Goal: Information Seeking & Learning: Compare options

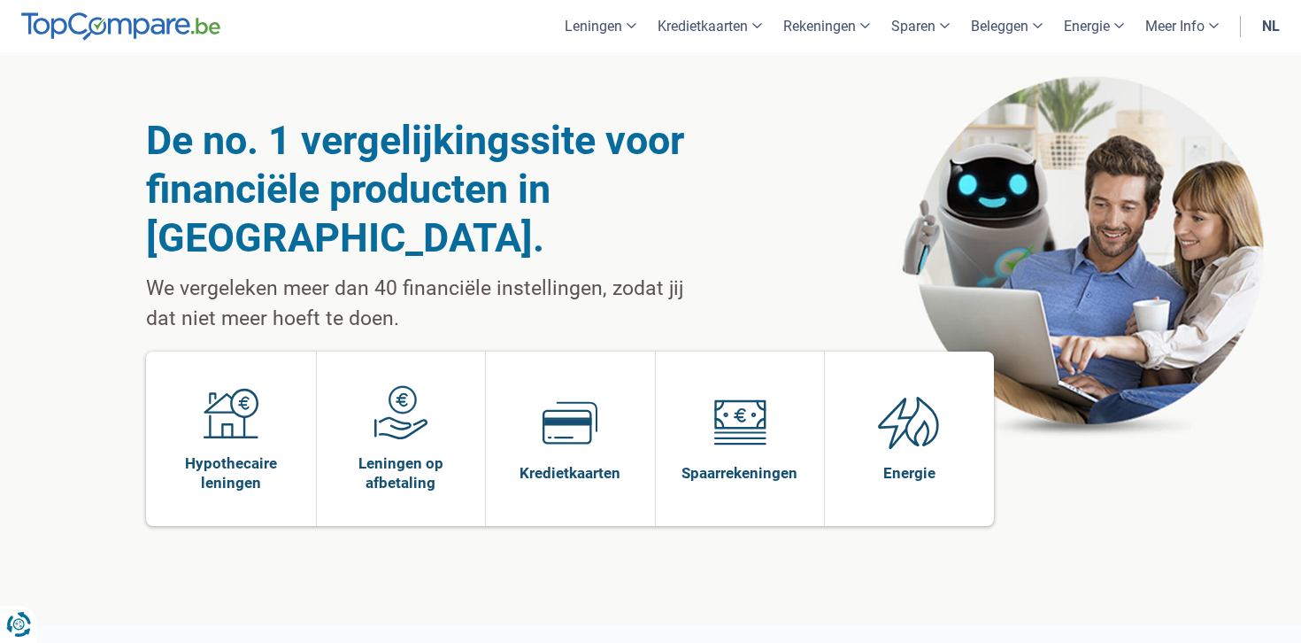
click at [472, 89] on div "De no. 1 vergelijkingssite voor financiële producten in België. We vergeleken m…" at bounding box center [650, 338] width 1009 height 573
click at [1271, 22] on link "nl" at bounding box center [1271, 26] width 39 height 52
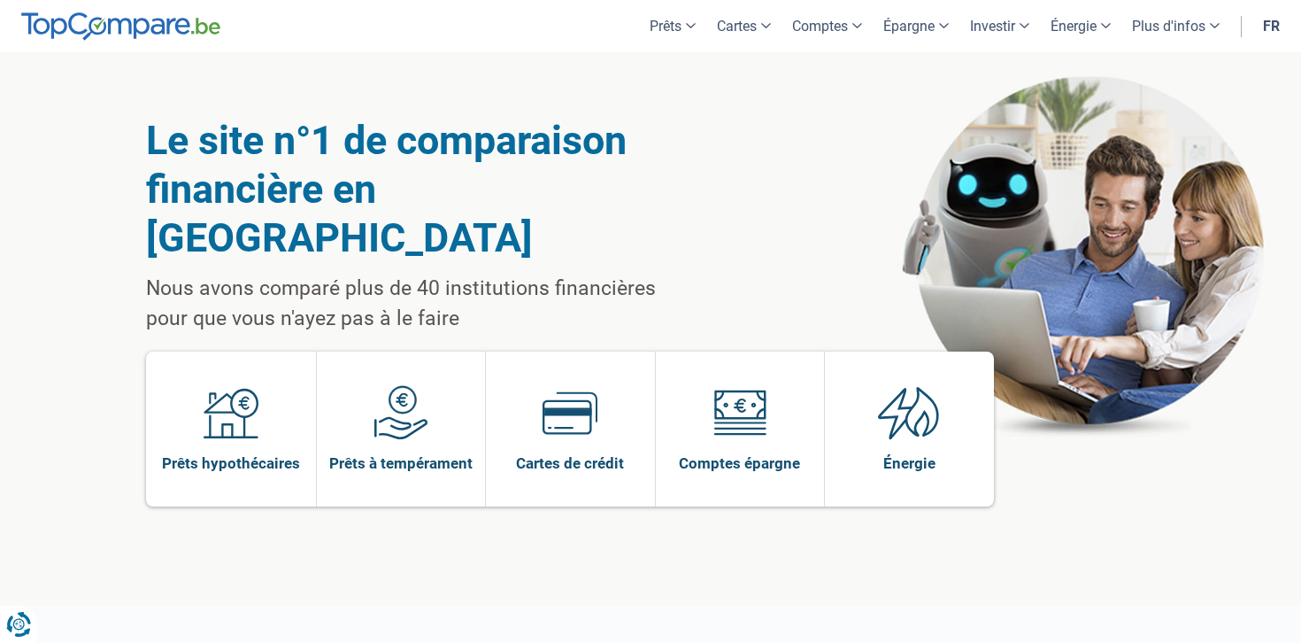
click at [1270, 30] on link "fr" at bounding box center [1272, 26] width 38 height 52
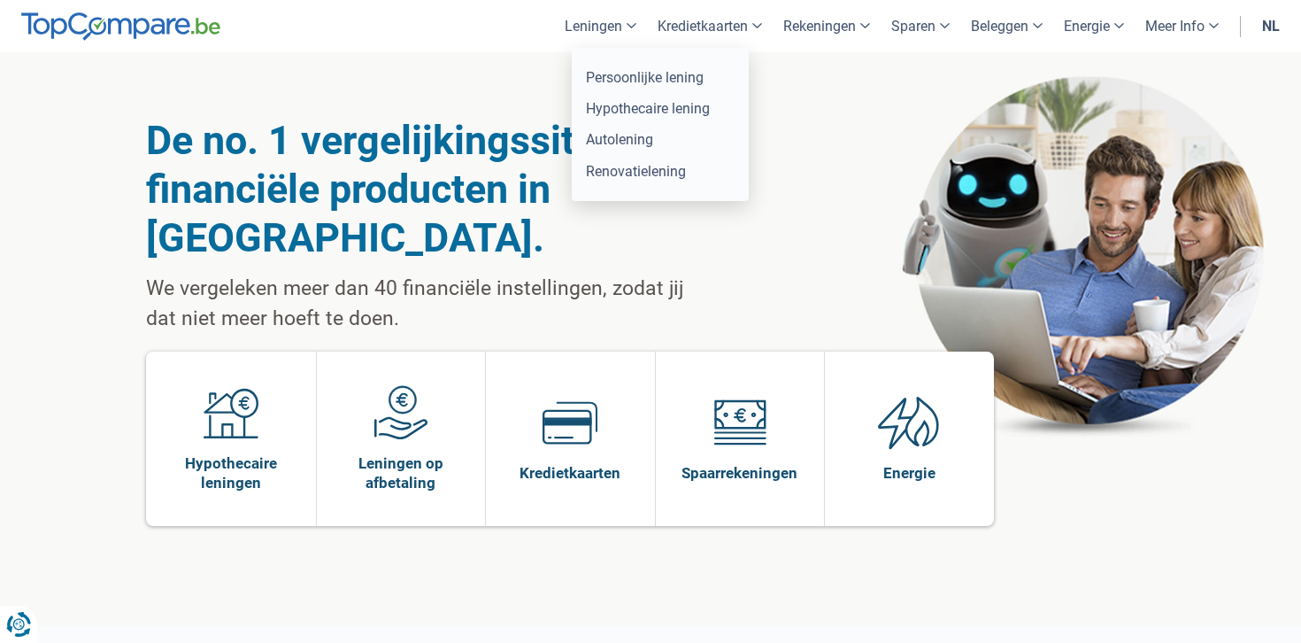
click at [576, 24] on link "Leningen" at bounding box center [600, 26] width 93 height 52
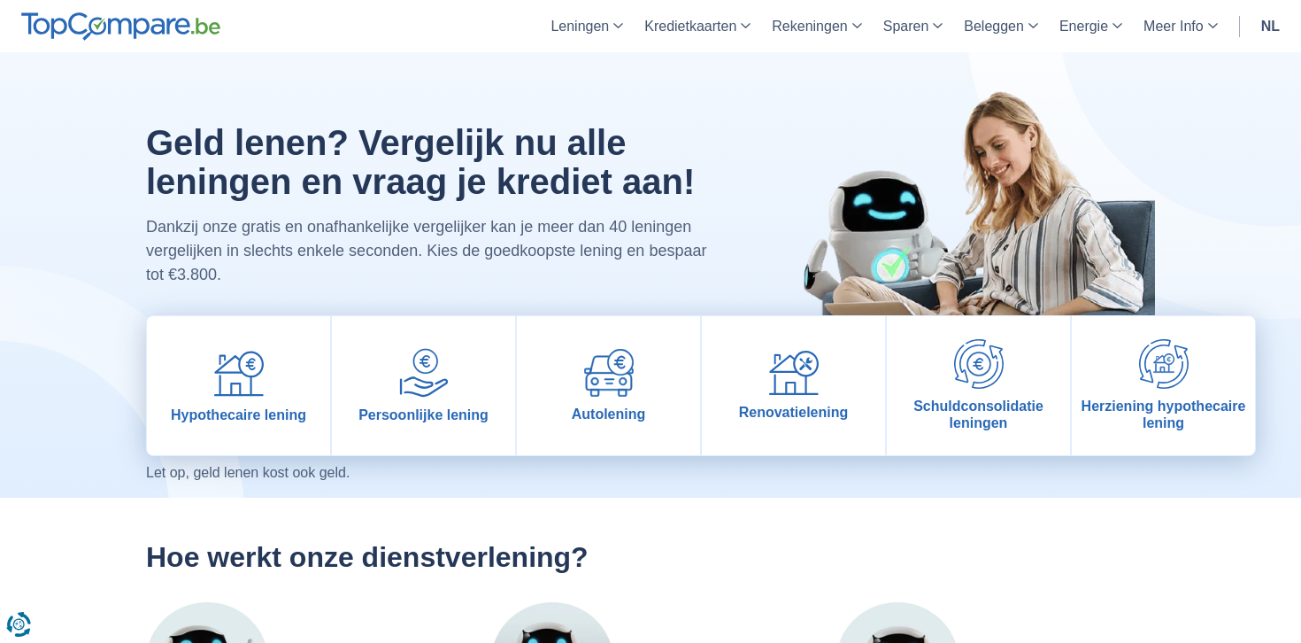
click at [1275, 23] on link "nl" at bounding box center [1271, 26] width 40 height 52
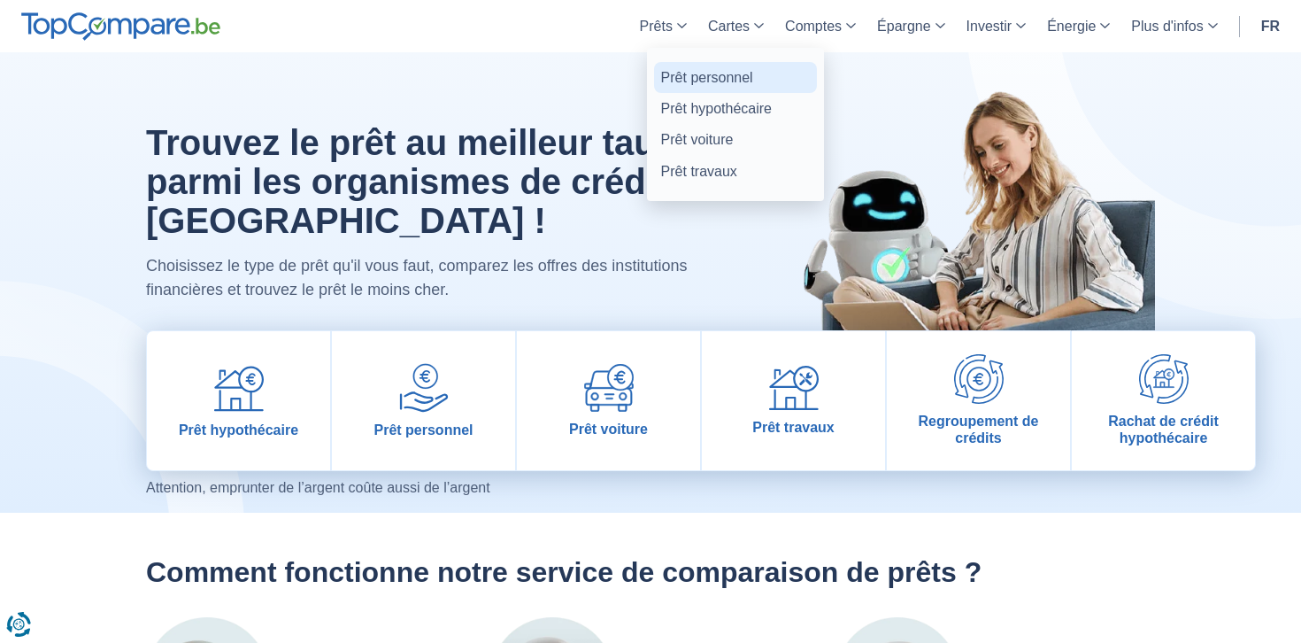
click at [686, 81] on link "Prêt personnel" at bounding box center [735, 77] width 163 height 31
